Goal: Task Accomplishment & Management: Manage account settings

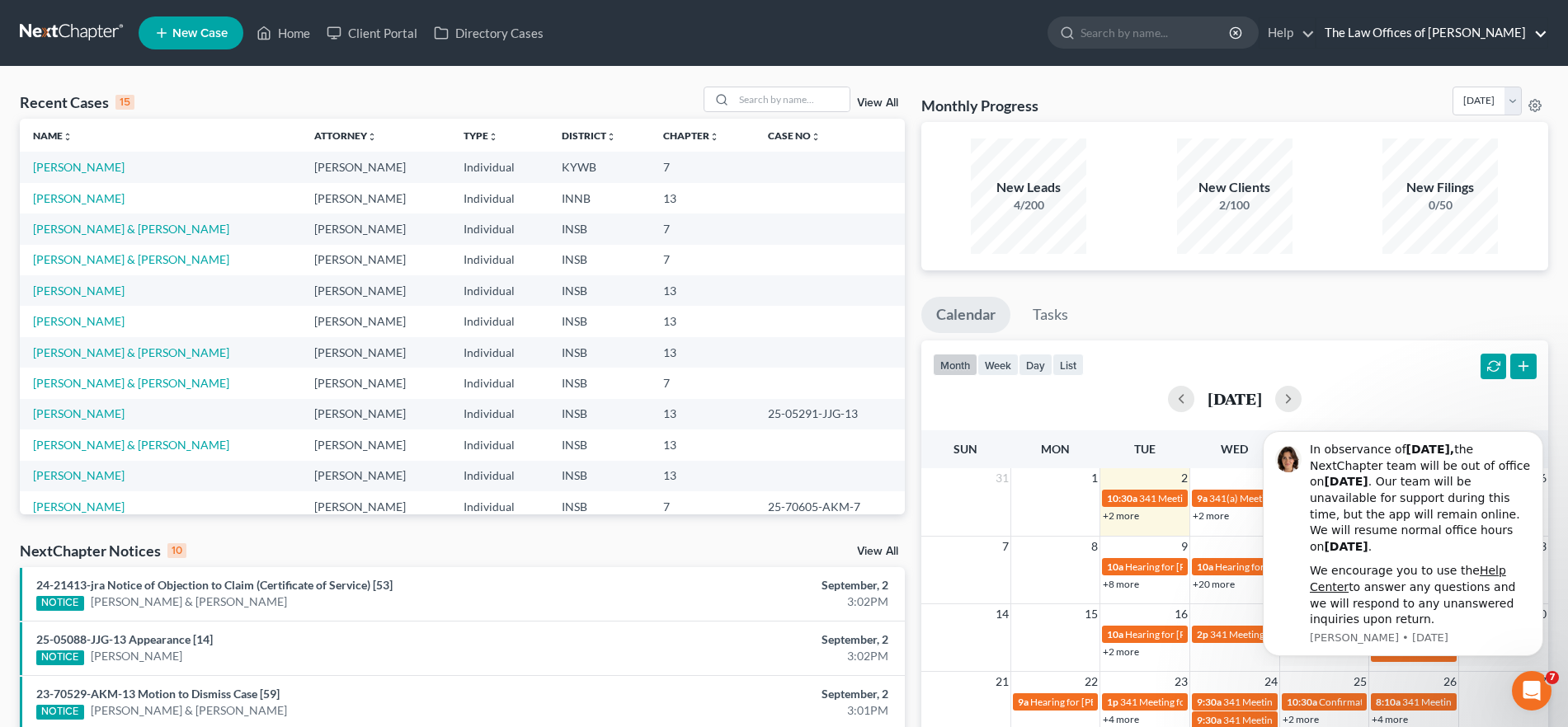
click at [1422, 23] on link "The Law Offices of Dax J. Miller" at bounding box center [1431, 33] width 231 height 29
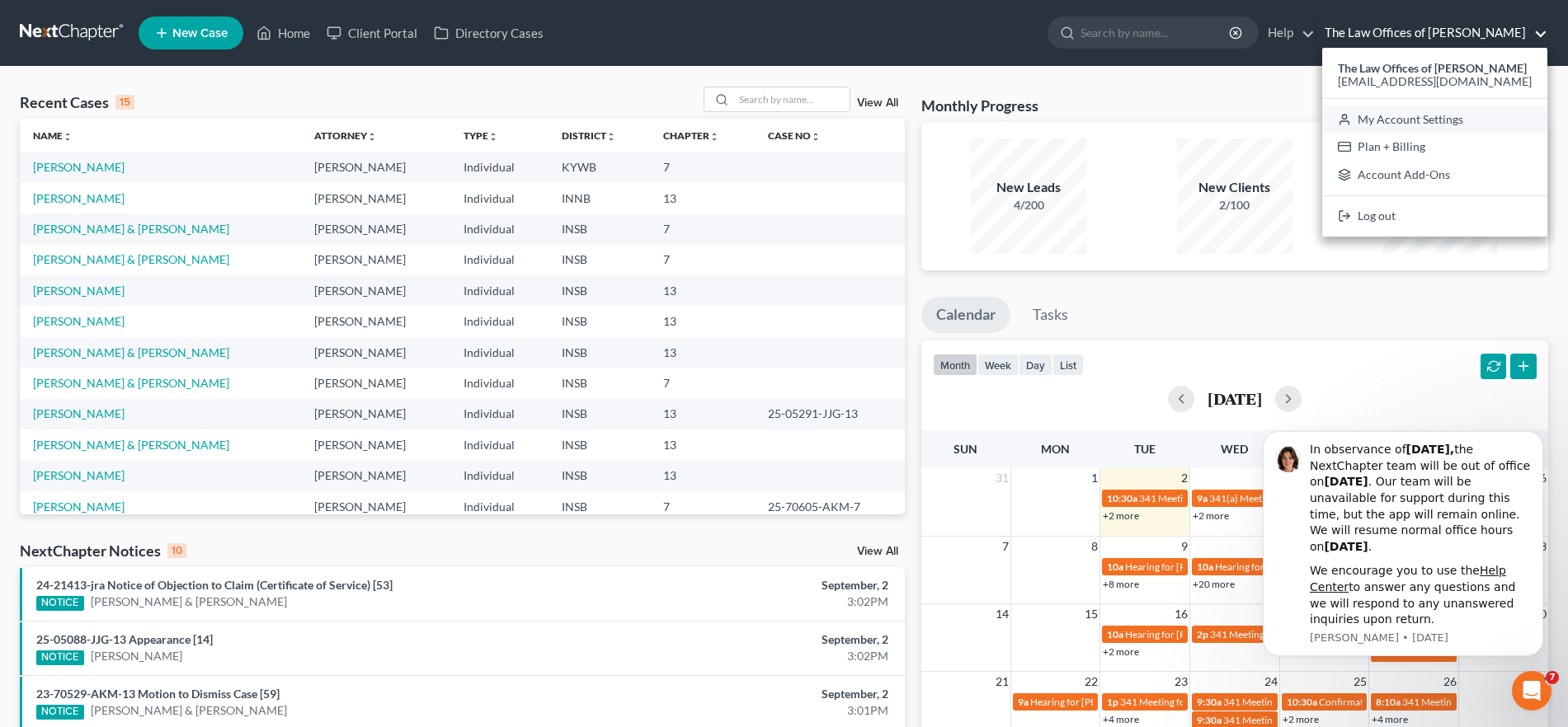
click at [1450, 116] on link "My Account Settings" at bounding box center [1434, 119] width 225 height 28
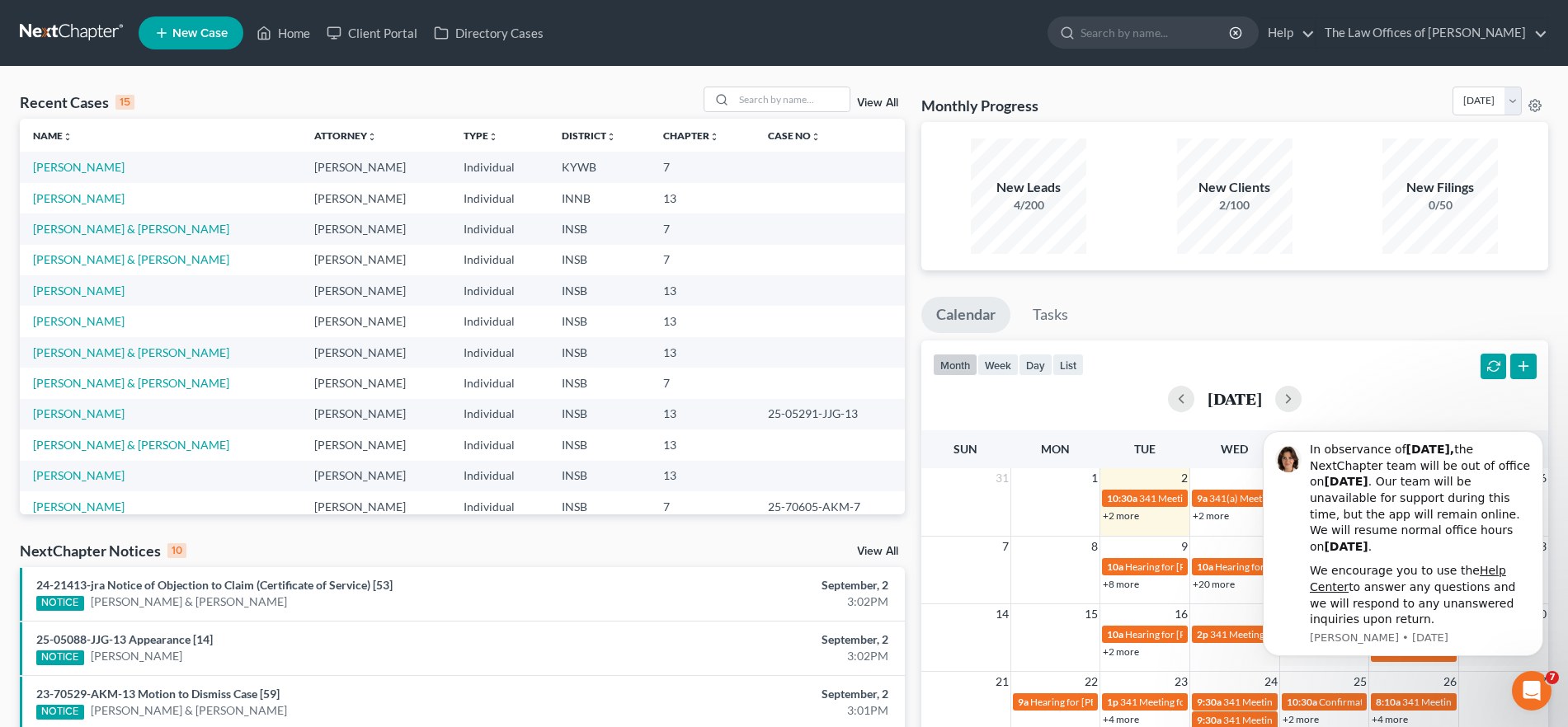
select select "23"
select select "15"
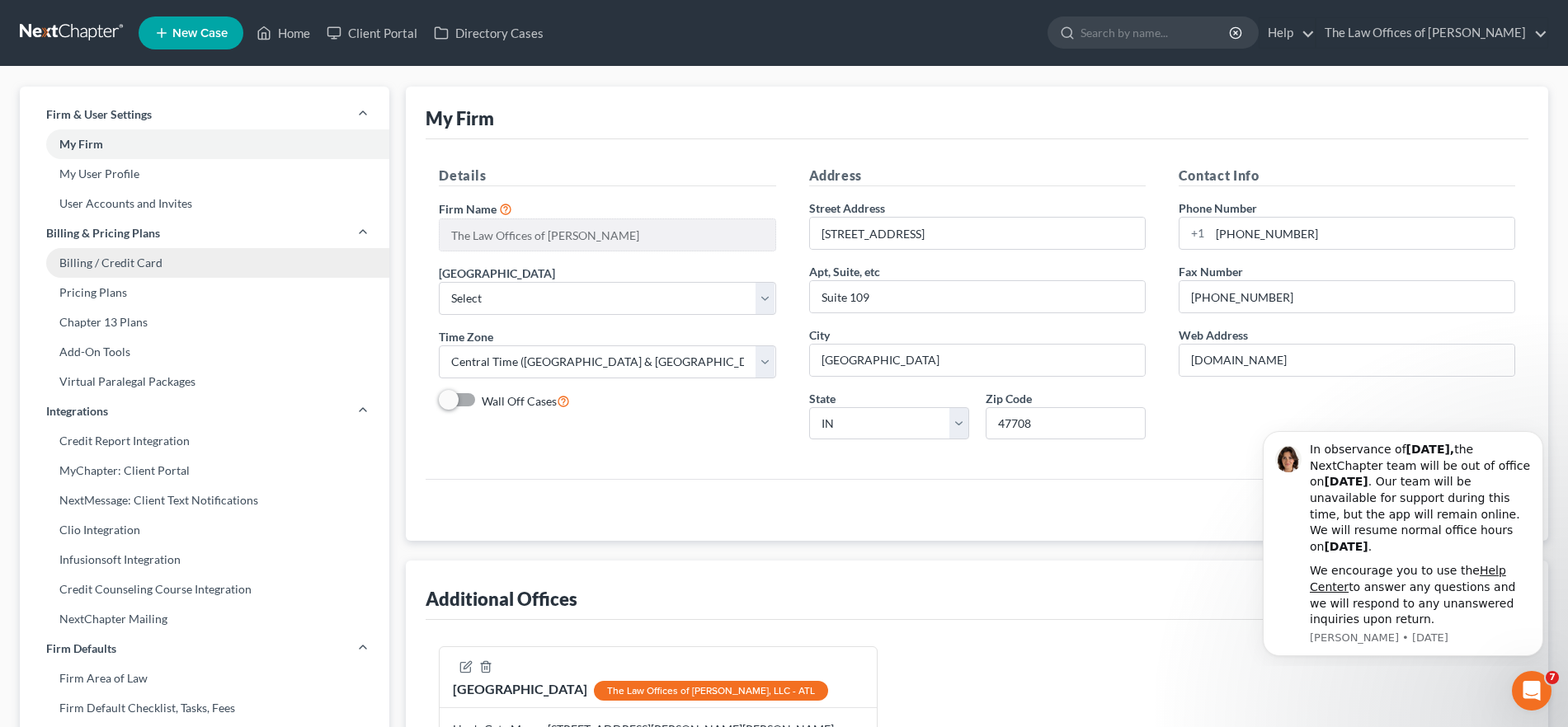
click at [117, 266] on link "Billing / Credit Card" at bounding box center [204, 262] width 369 height 29
select select "10"
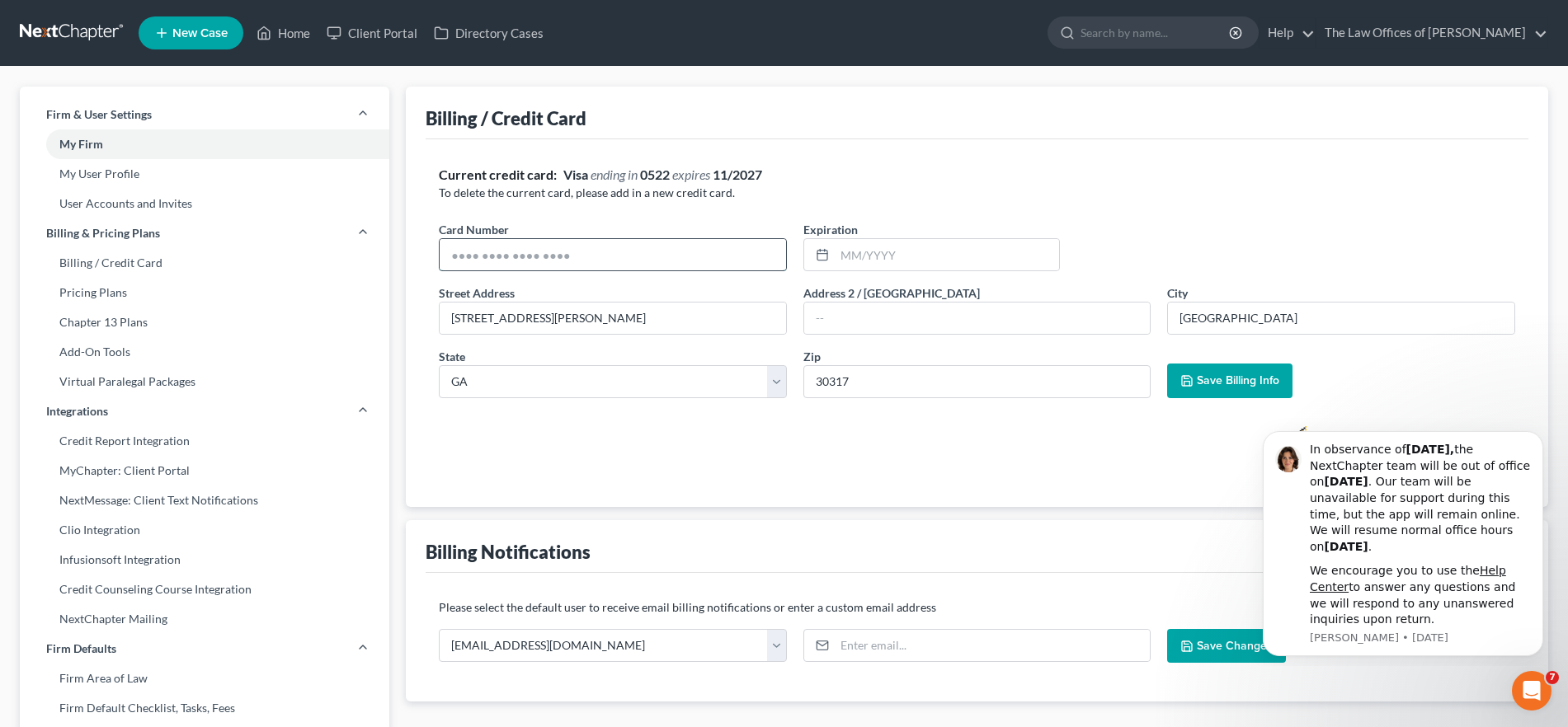
click at [686, 252] on input "text" at bounding box center [612, 255] width 346 height 31
click at [1136, 454] on div at bounding box center [977, 446] width 1076 height 70
drag, startPoint x: 1529, startPoint y: 432, endPoint x: 2819, endPoint y: 855, distance: 1357.6
click at [1529, 432] on button "Dismiss notification" at bounding box center [1538, 436] width 22 height 22
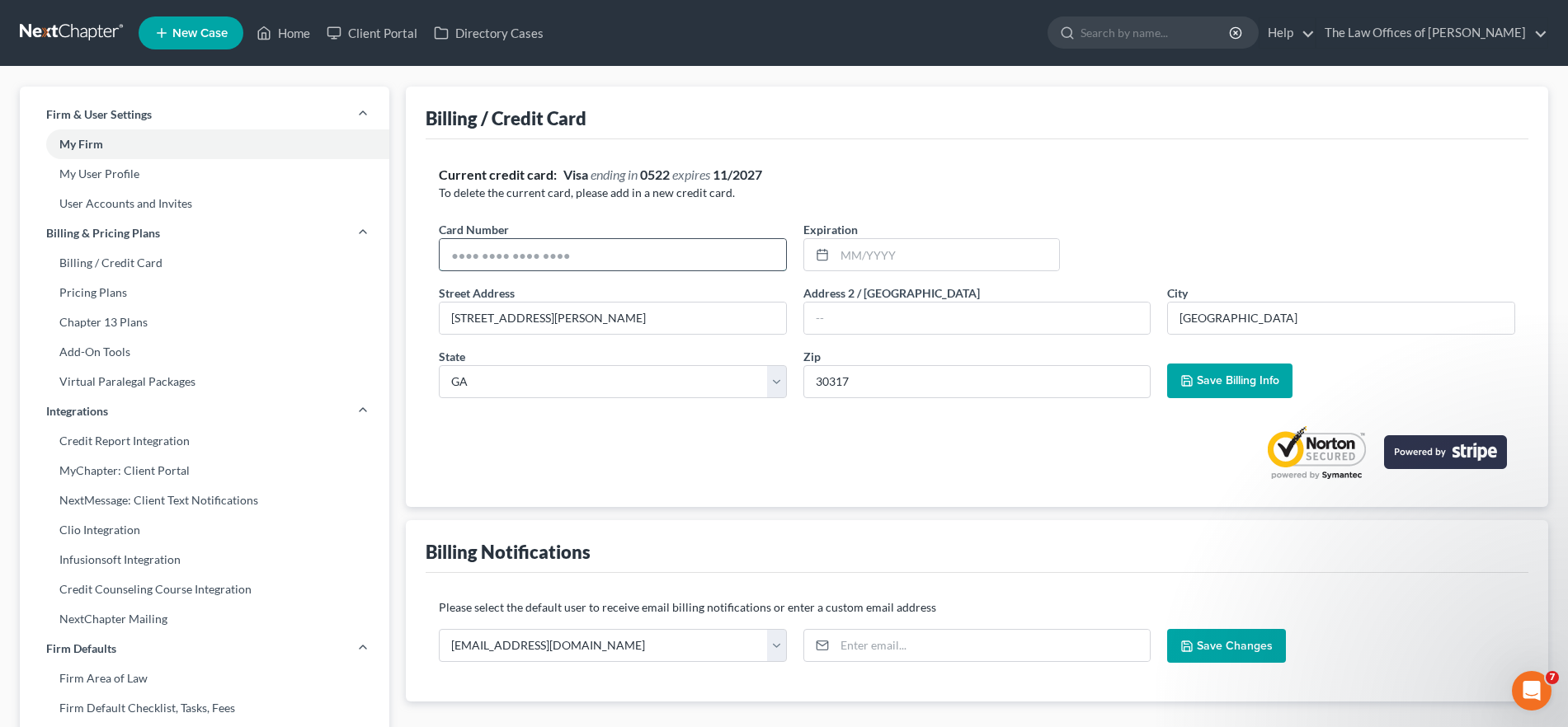
click at [588, 252] on input "text" at bounding box center [612, 255] width 346 height 31
paste input "5480 0969 0328 3030"
type input "5480 0969 0328 3030"
click at [874, 255] on input "text" at bounding box center [946, 255] width 224 height 31
type input "04/2027"
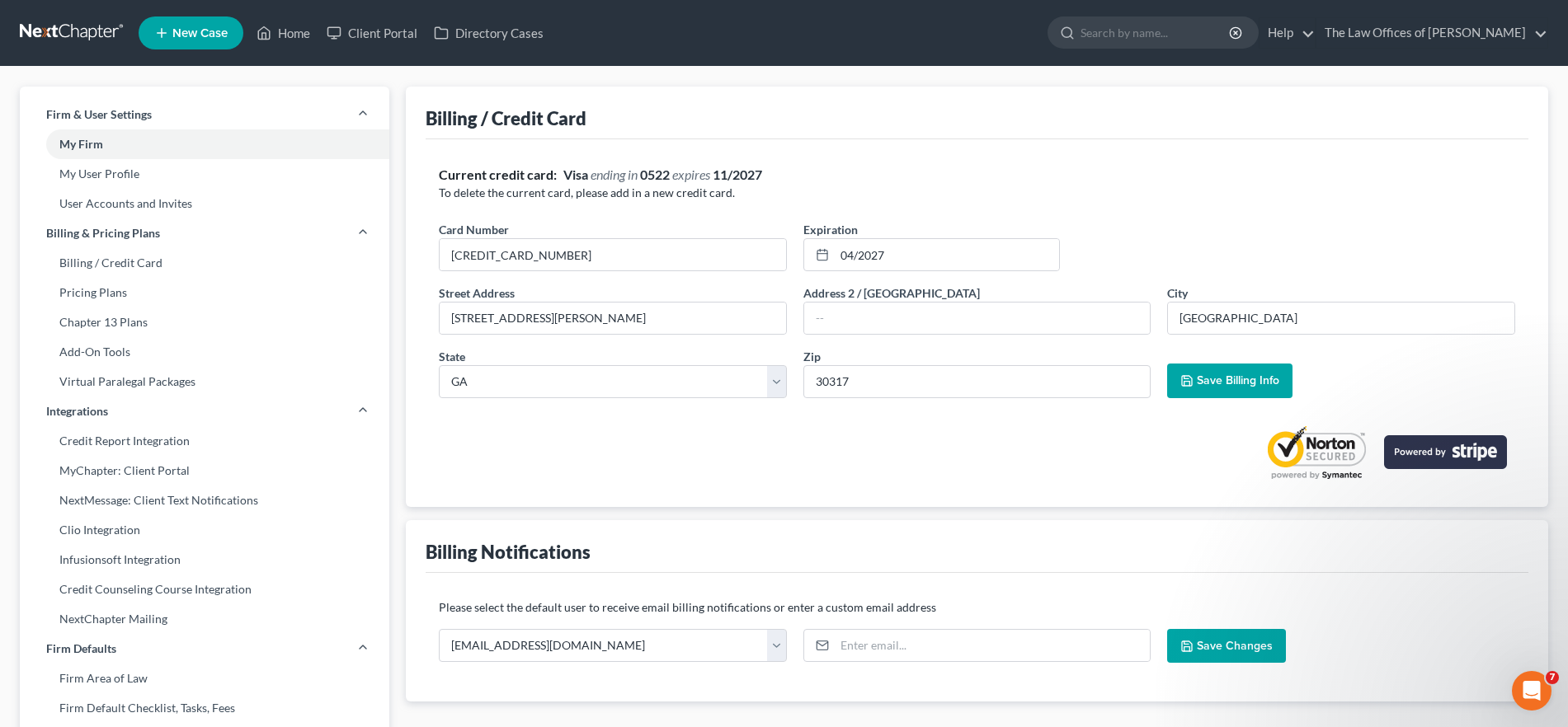
click at [1270, 379] on span "Save Billing Info" at bounding box center [1238, 380] width 82 height 14
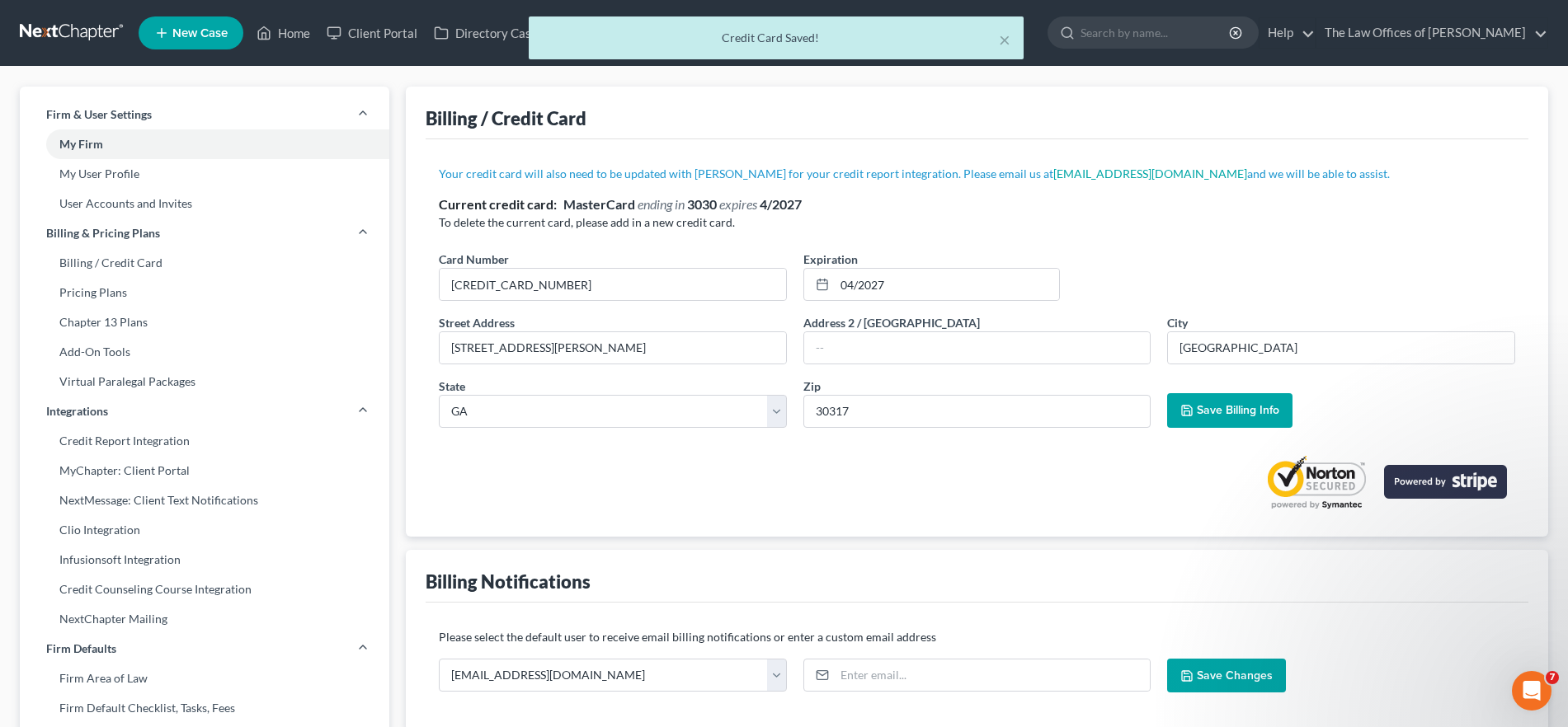
click at [283, 38] on div "× Credit Card Saved!" at bounding box center [776, 42] width 1568 height 51
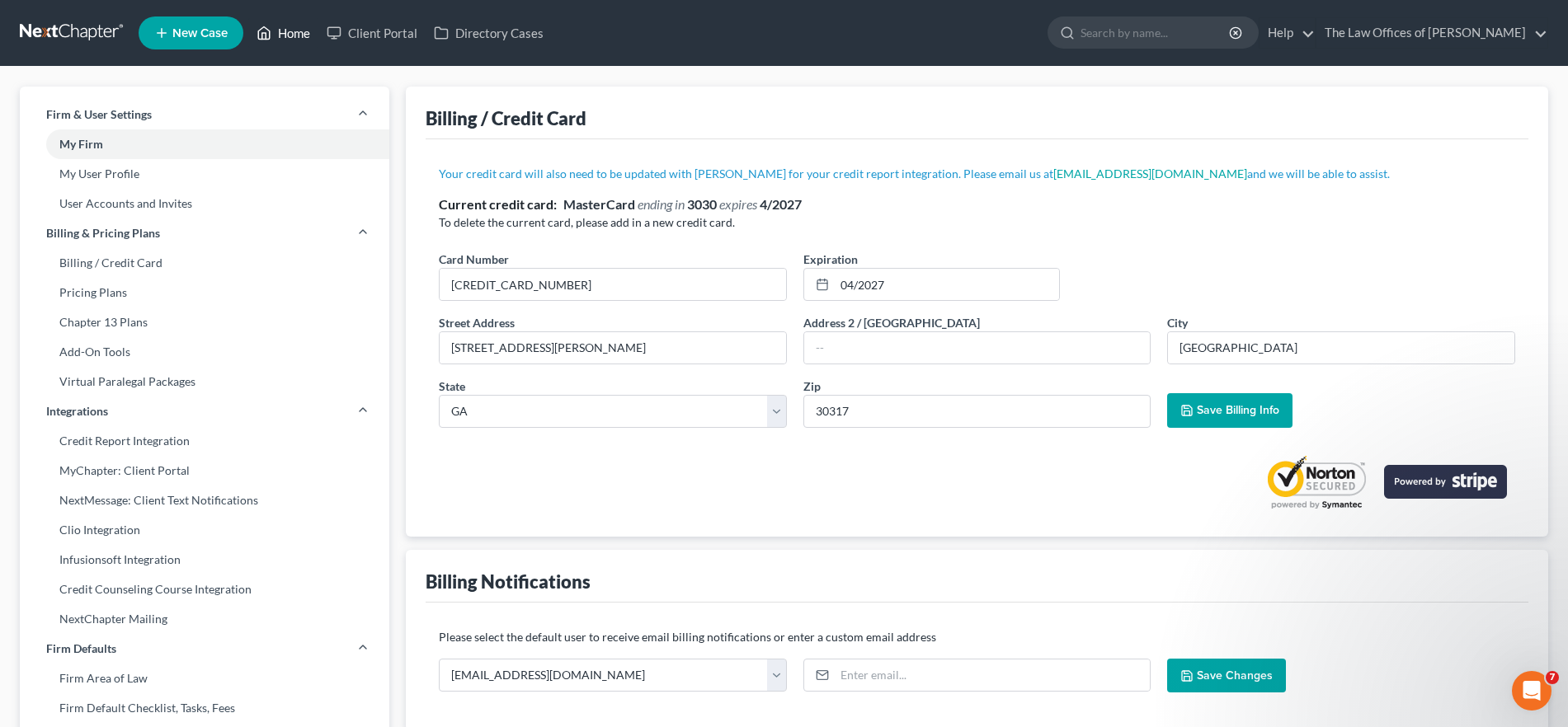
click at [299, 31] on link "Home" at bounding box center [283, 33] width 70 height 29
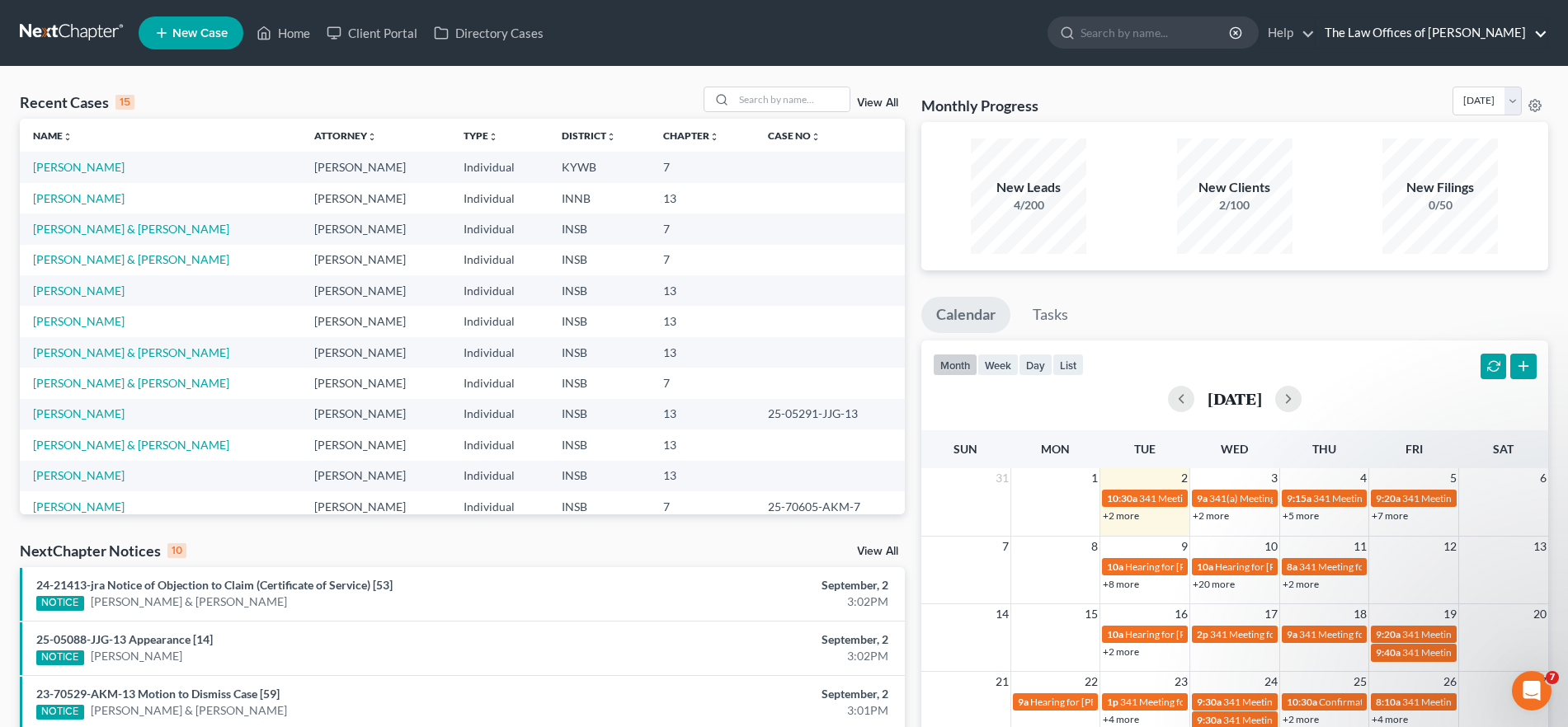
click at [1514, 31] on link "The Law Offices of Dax J. Miller" at bounding box center [1431, 33] width 231 height 29
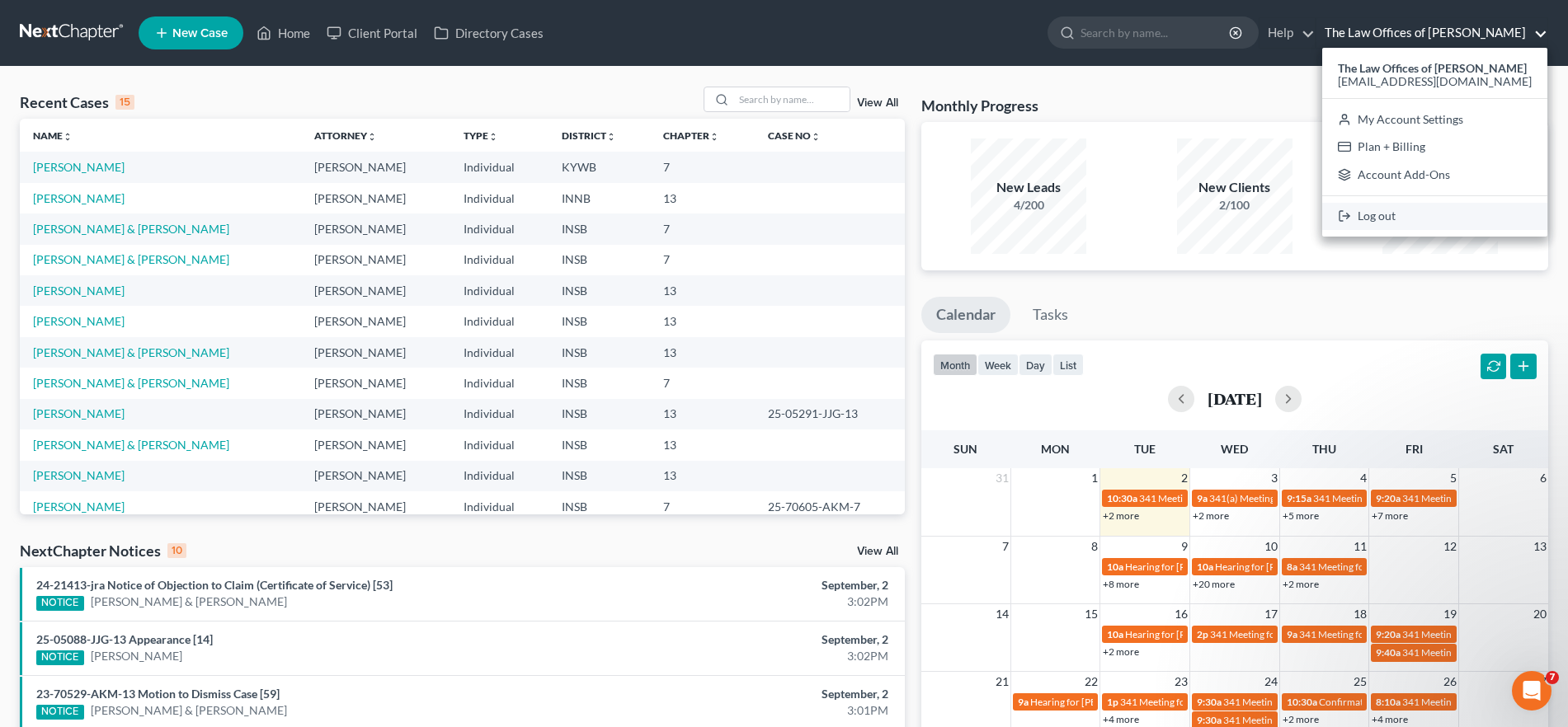
click at [1351, 213] on icon at bounding box center [1344, 216] width 13 height 20
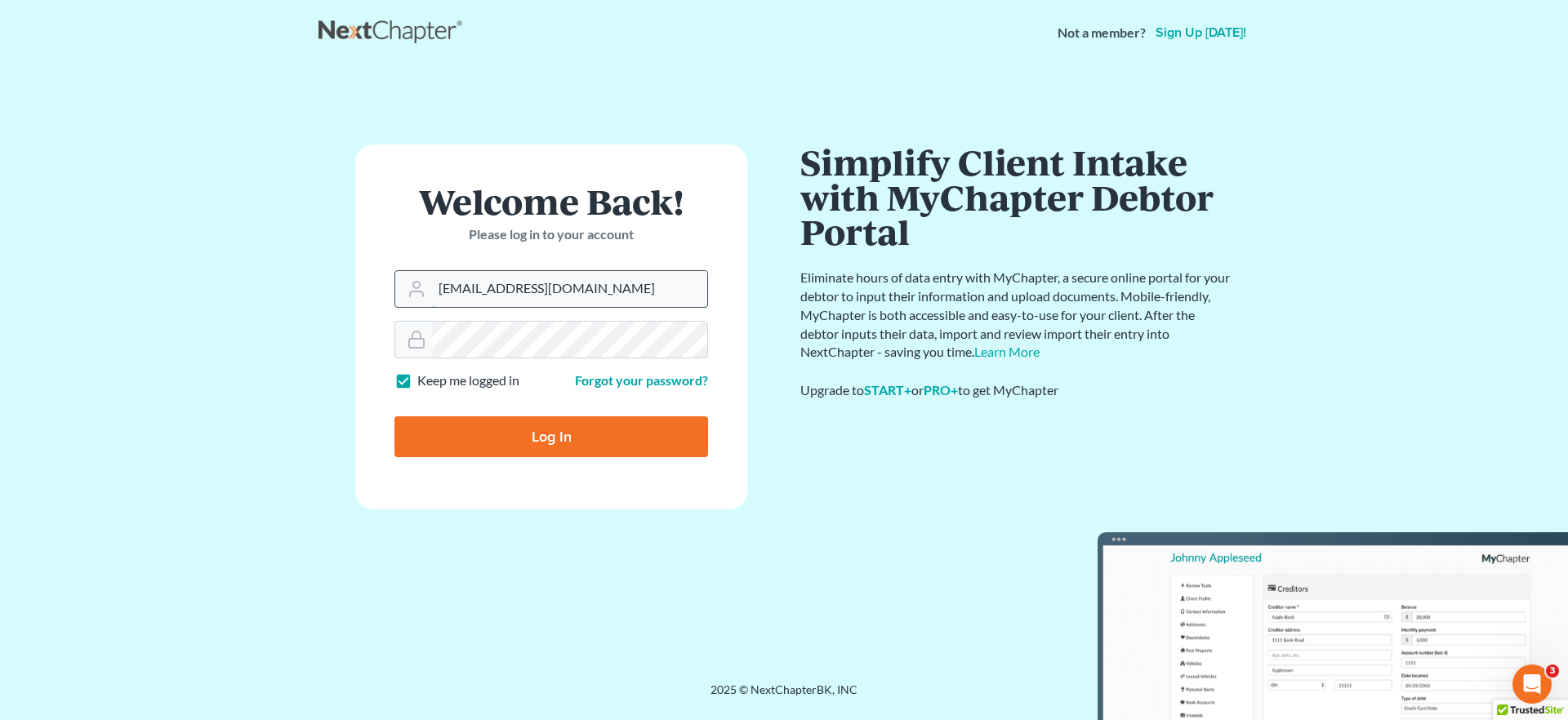
click at [565, 292] on input "[EMAIL_ADDRESS][DOMAIN_NAME]" at bounding box center [570, 289] width 275 height 36
type input "[EMAIL_ADDRESS][DOMAIN_NAME]"
click at [522, 443] on input "Log In" at bounding box center [552, 436] width 314 height 41
type input "Thinking..."
